Goal: Transaction & Acquisition: Purchase product/service

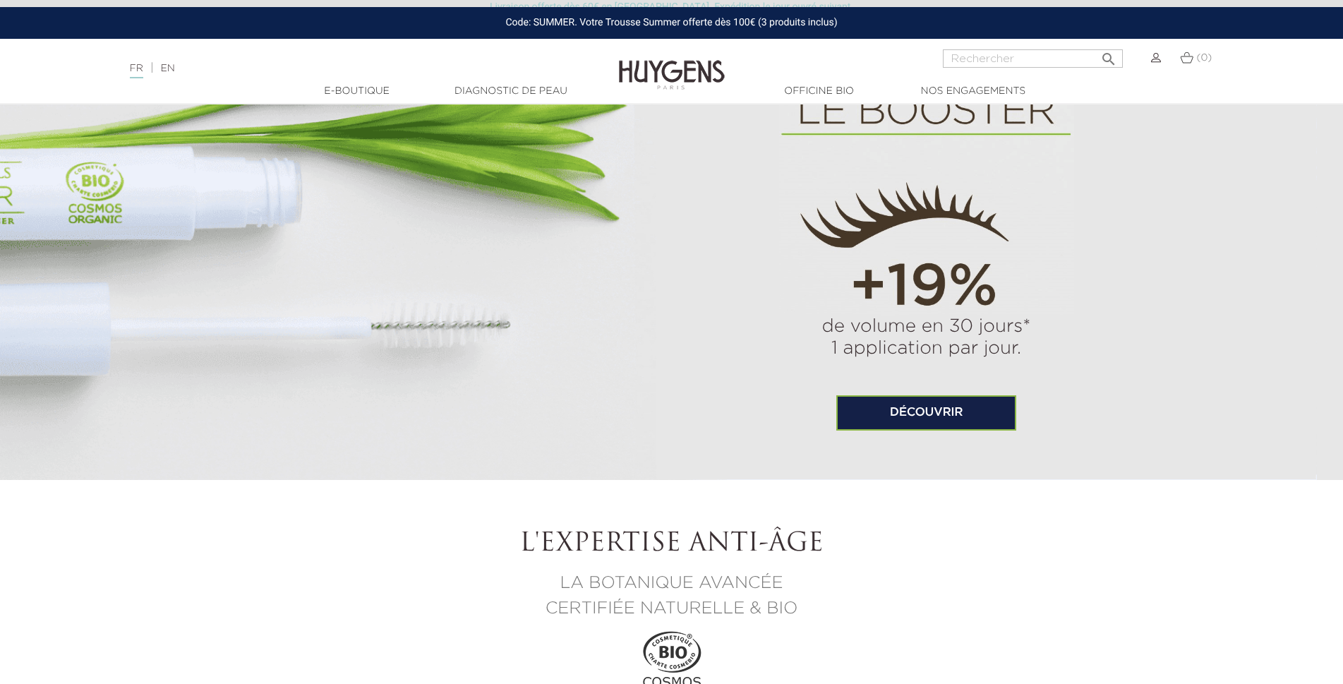
scroll to position [1129, 0]
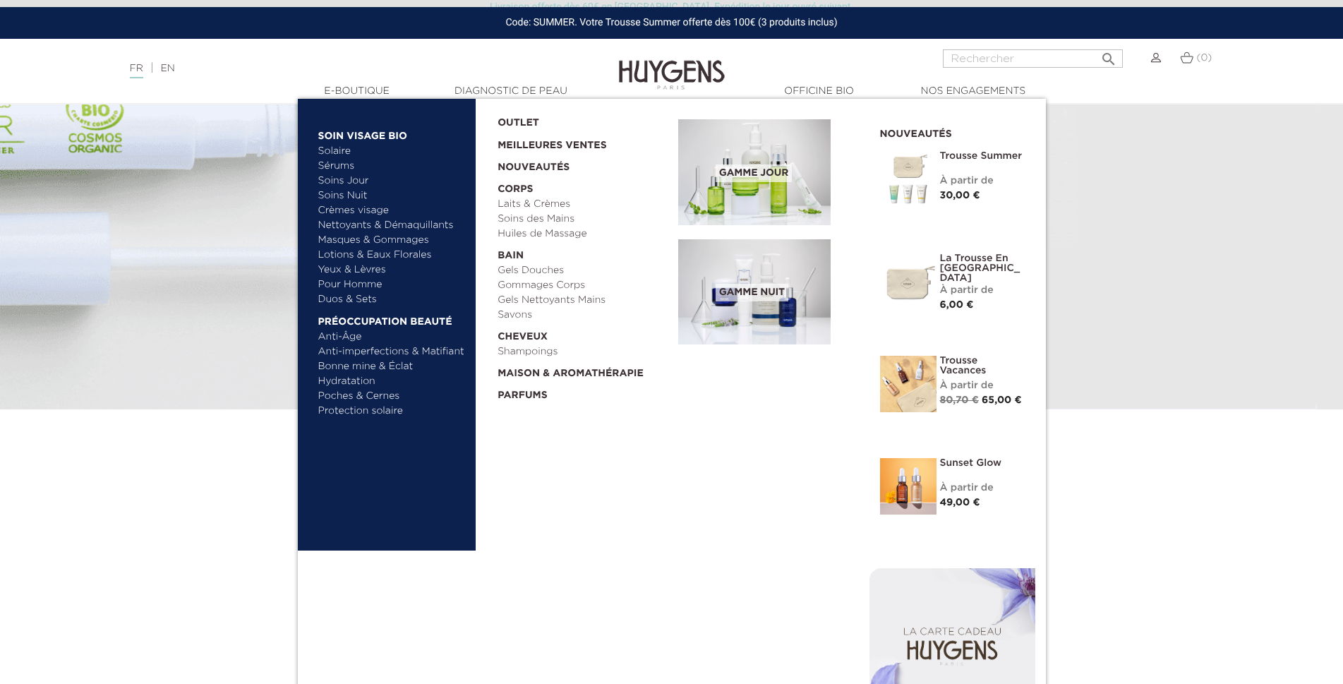
click at [938, 494] on div "Sunset Glow Découvrir À partir de Prix 49,00 € Nouveauté" at bounding box center [952, 491] width 166 height 67
click at [932, 492] on img at bounding box center [908, 486] width 56 height 56
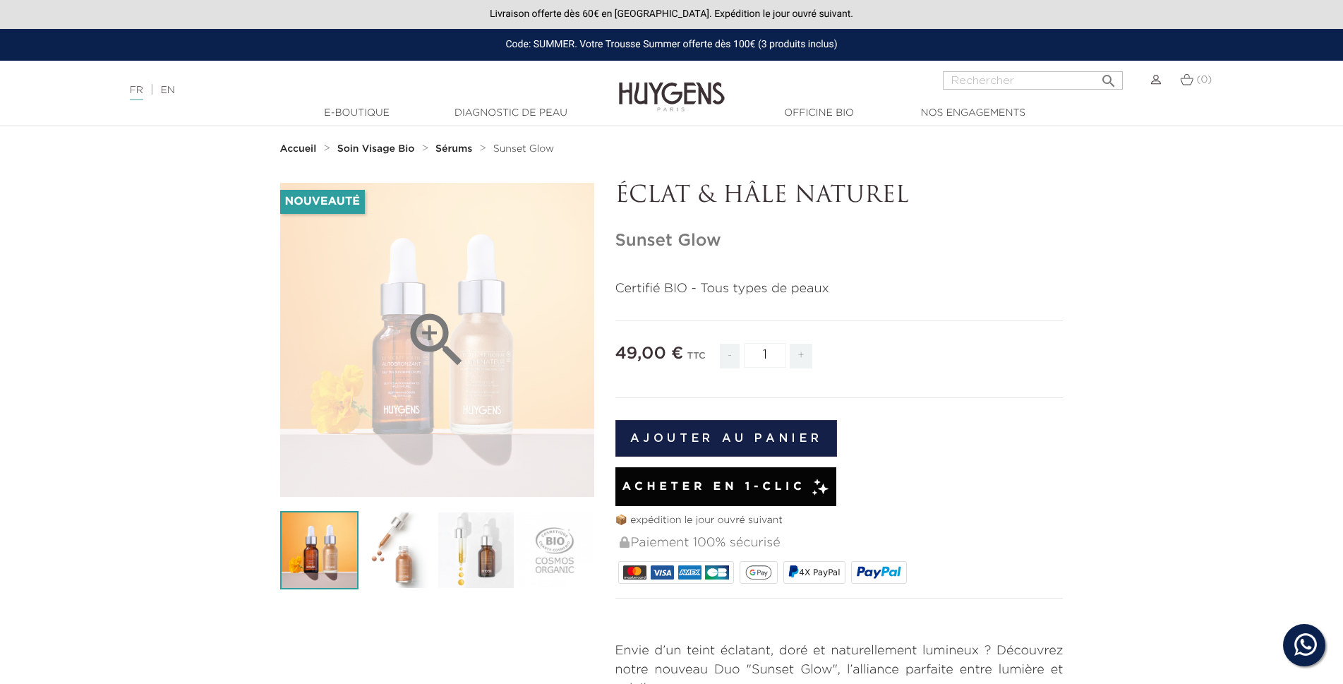
click at [437, 339] on icon "" at bounding box center [436, 340] width 71 height 71
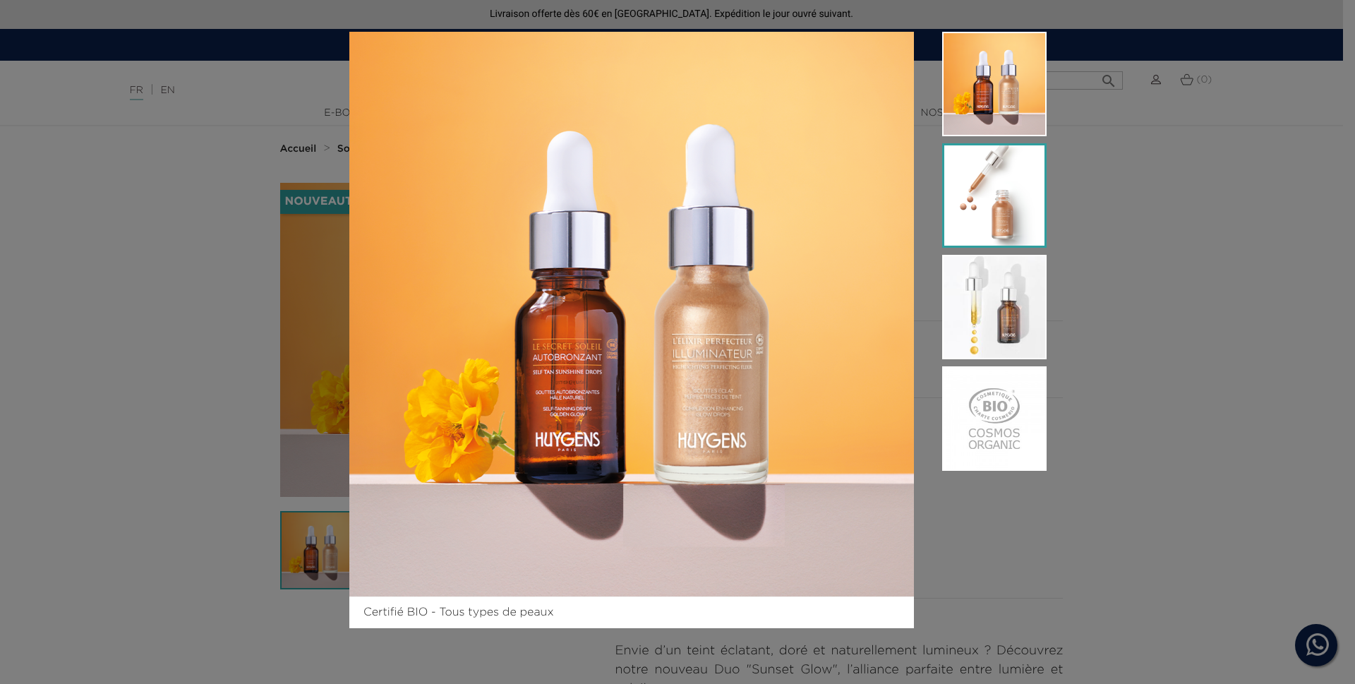
click at [1011, 209] on img at bounding box center [994, 195] width 104 height 104
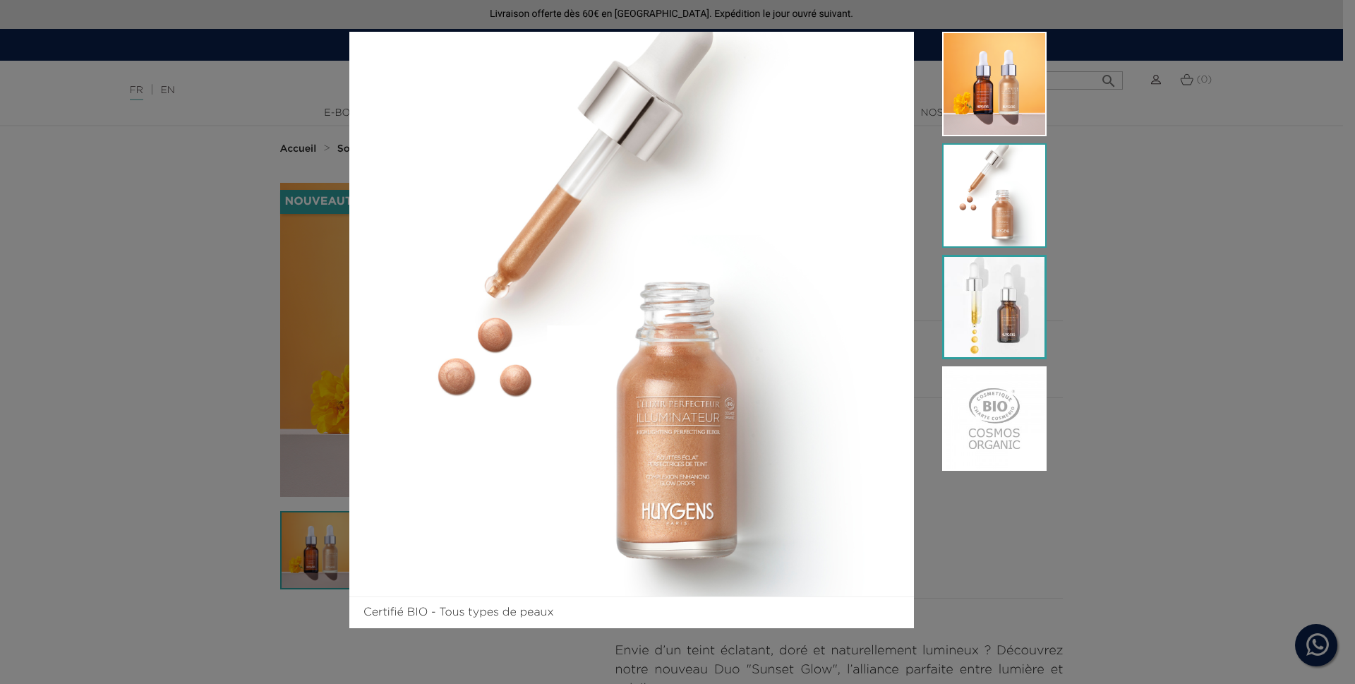
click at [1004, 301] on img at bounding box center [994, 307] width 104 height 104
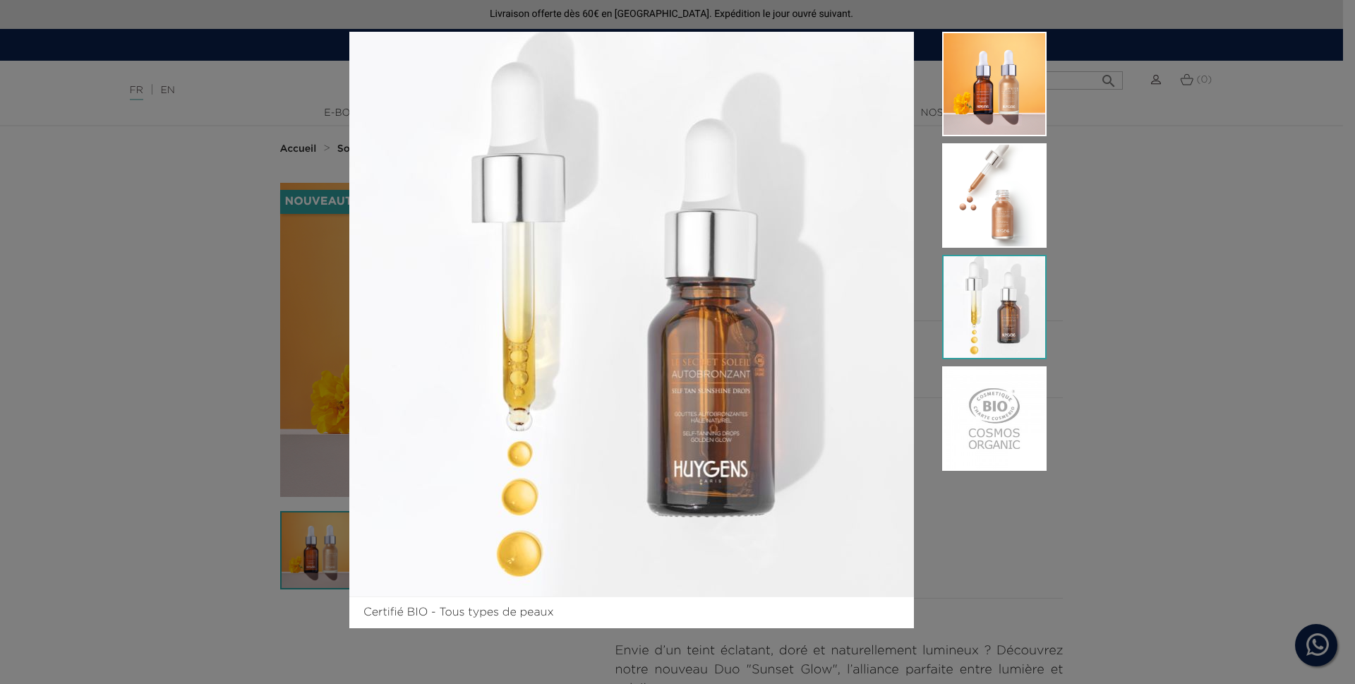
click at [1162, 282] on div "Certifié BIO - Tous types de peaux" at bounding box center [677, 342] width 1355 height 684
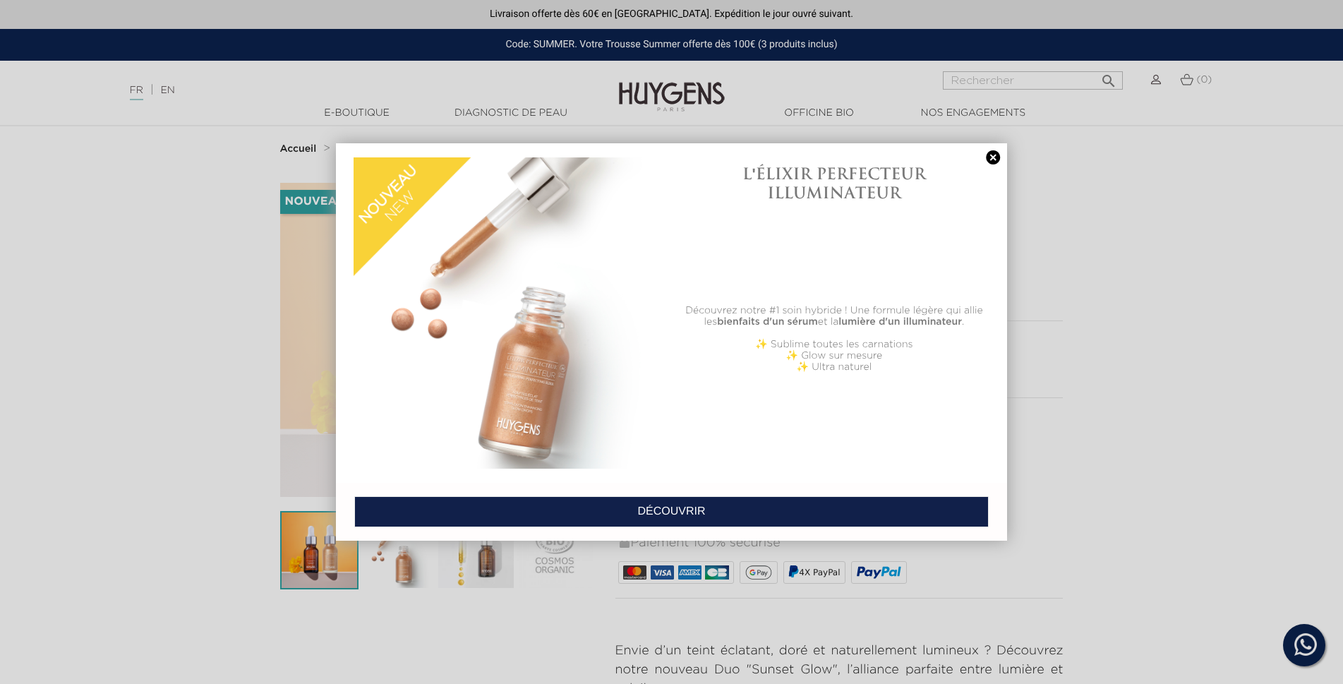
click at [504, 371] on img at bounding box center [508, 312] width 311 height 311
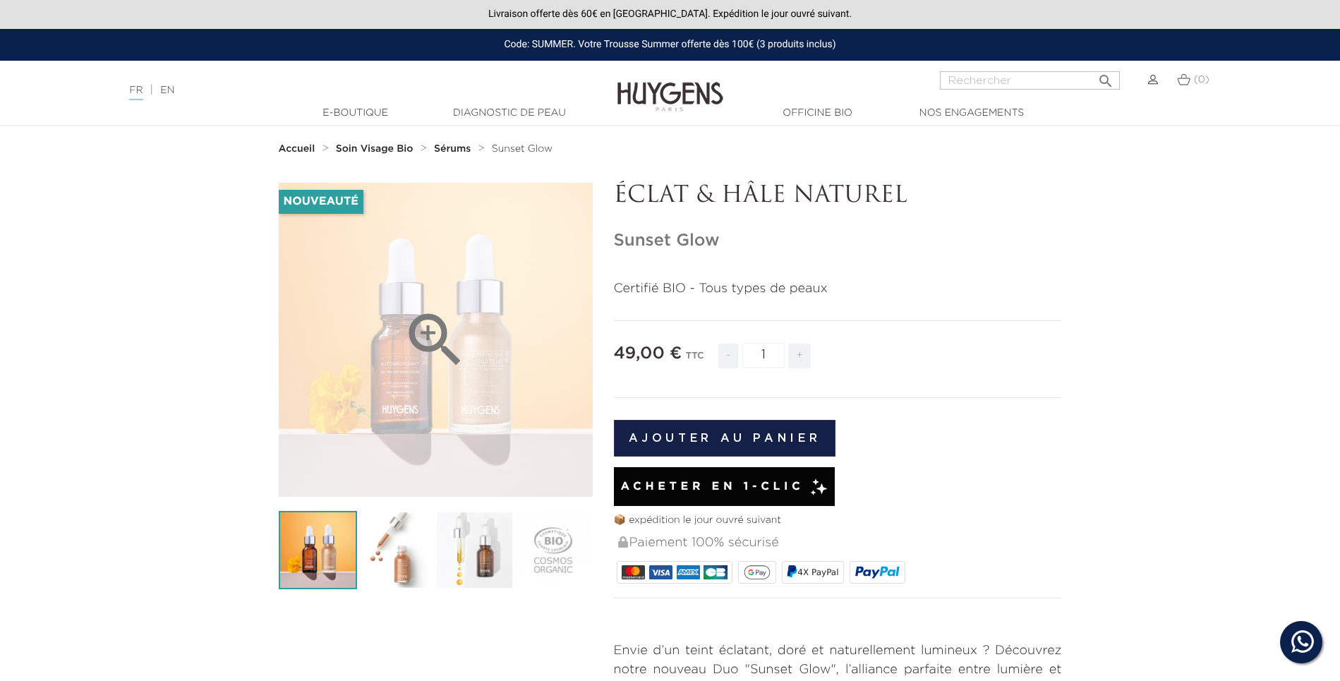
click at [393, 378] on div "" at bounding box center [436, 340] width 314 height 314
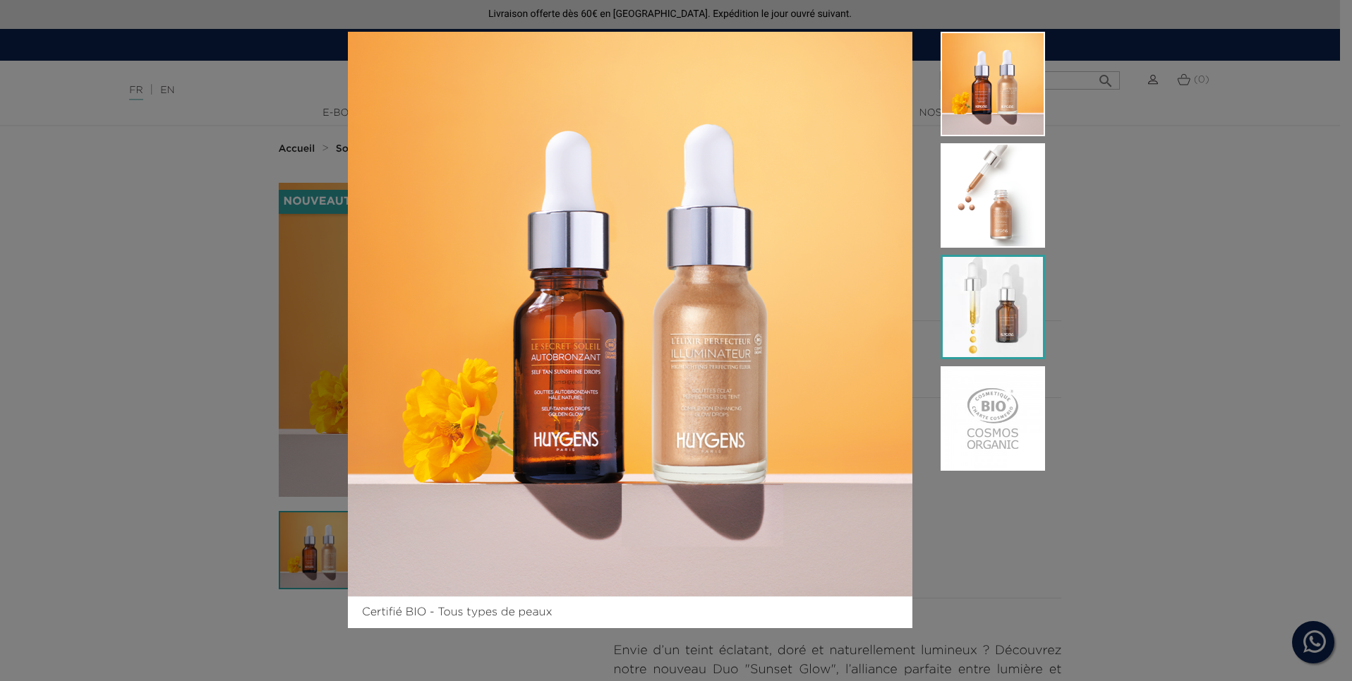
click at [979, 316] on img at bounding box center [992, 307] width 104 height 104
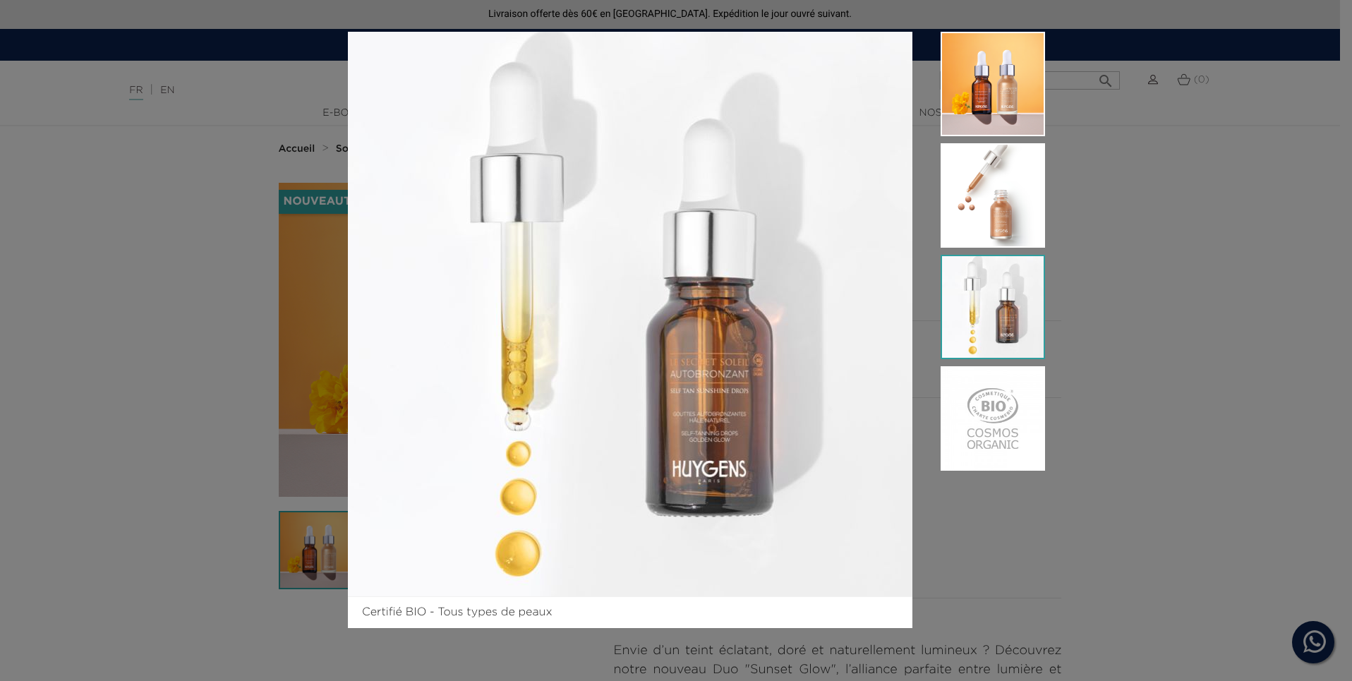
click at [1082, 617] on div "Certifié BIO - Tous types de peaux" at bounding box center [676, 340] width 1352 height 681
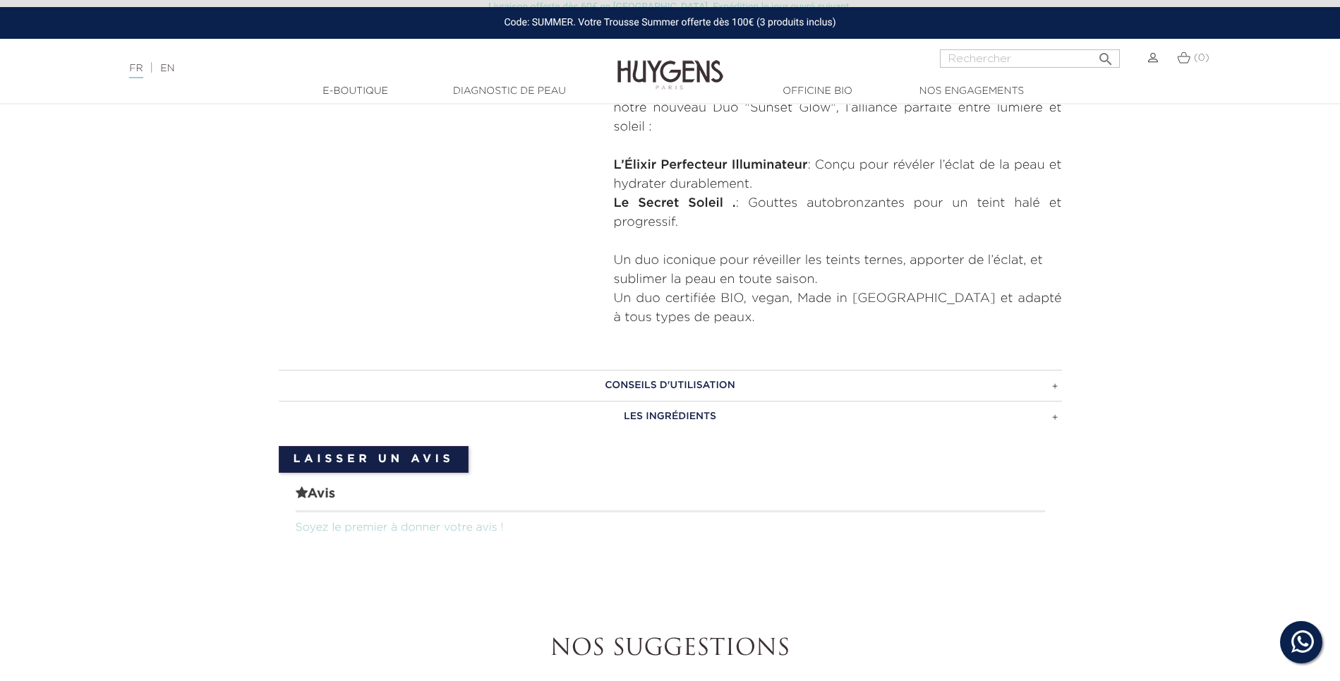
scroll to position [564, 0]
click at [684, 408] on h3 "LES INGRÉDIENTS" at bounding box center [670, 413] width 783 height 31
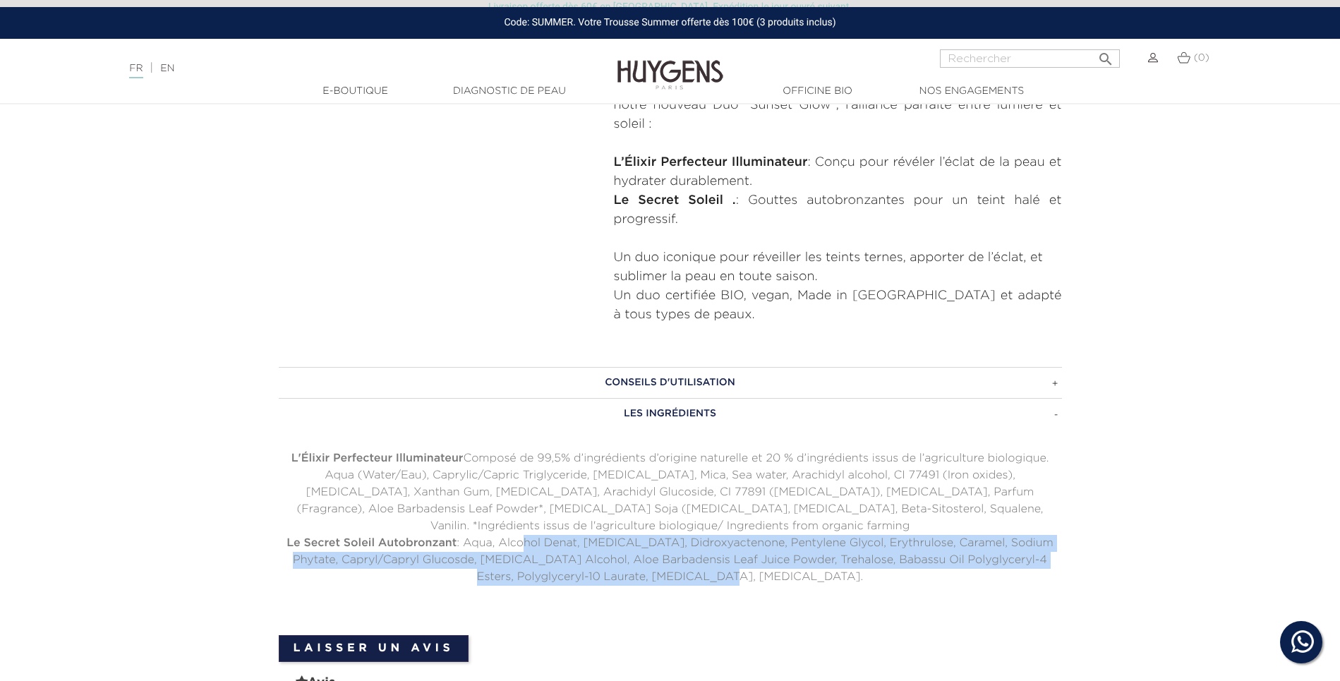
drag, startPoint x: 525, startPoint y: 538, endPoint x: 886, endPoint y: 593, distance: 365.3
click at [886, 593] on div "CONSEILS D'UTILISATION L'Elixir Perfecteur Illuminateur : Utilisé seul, il illu…" at bounding box center [670, 494] width 804 height 254
click at [874, 595] on div "CONSEILS D'UTILISATION L'Elixir Perfecteur Illuminateur : Utilisé seul, il illu…" at bounding box center [670, 494] width 804 height 254
